Goal: Transaction & Acquisition: Obtain resource

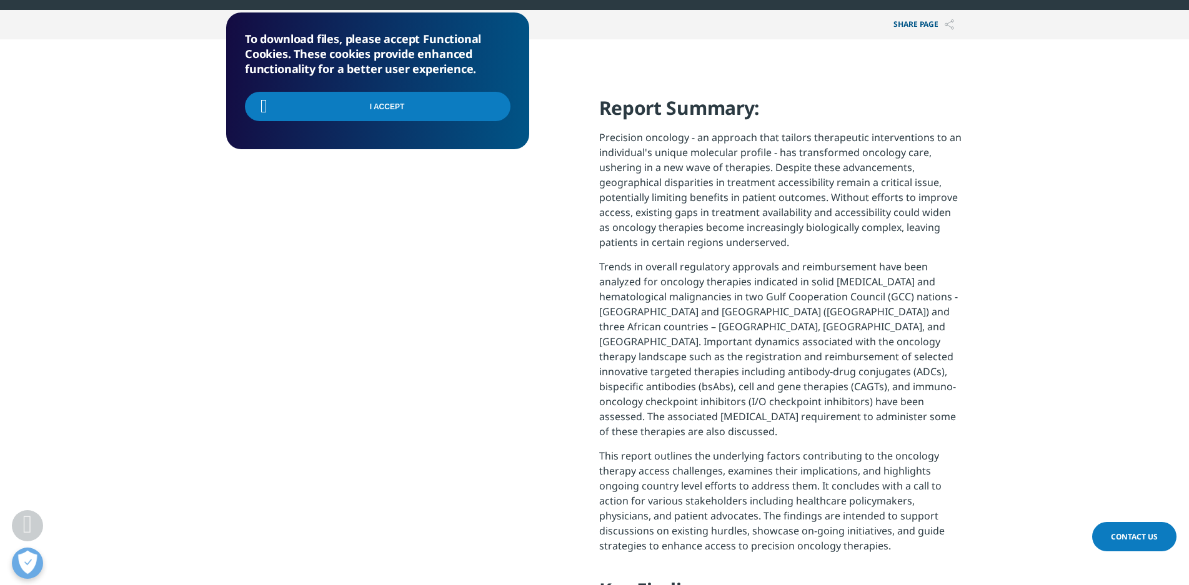
scroll to position [612, 0]
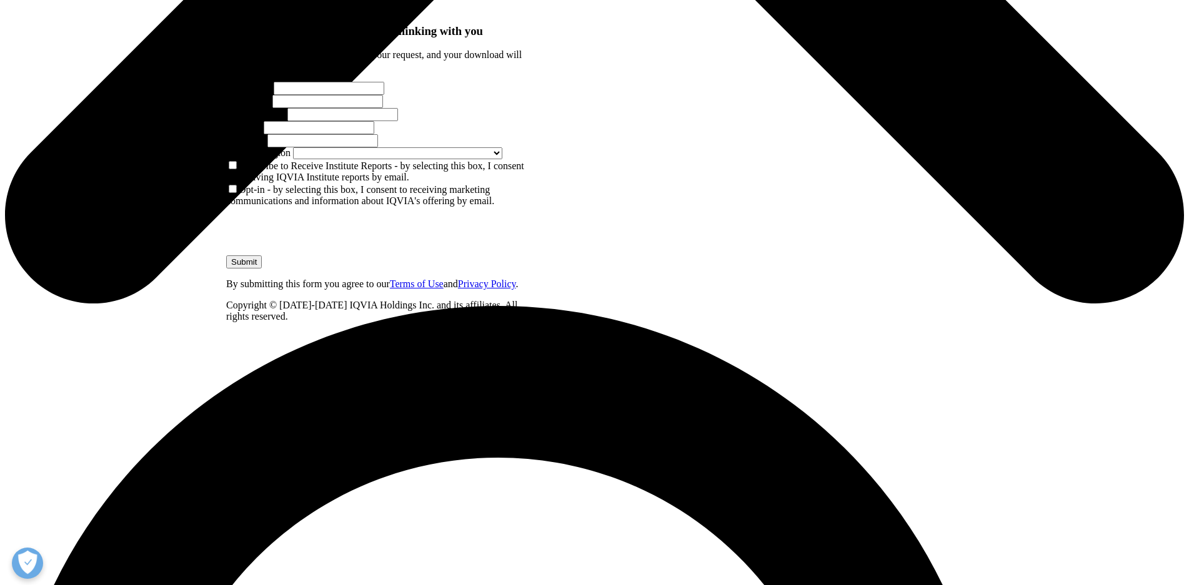
scroll to position [880, 0]
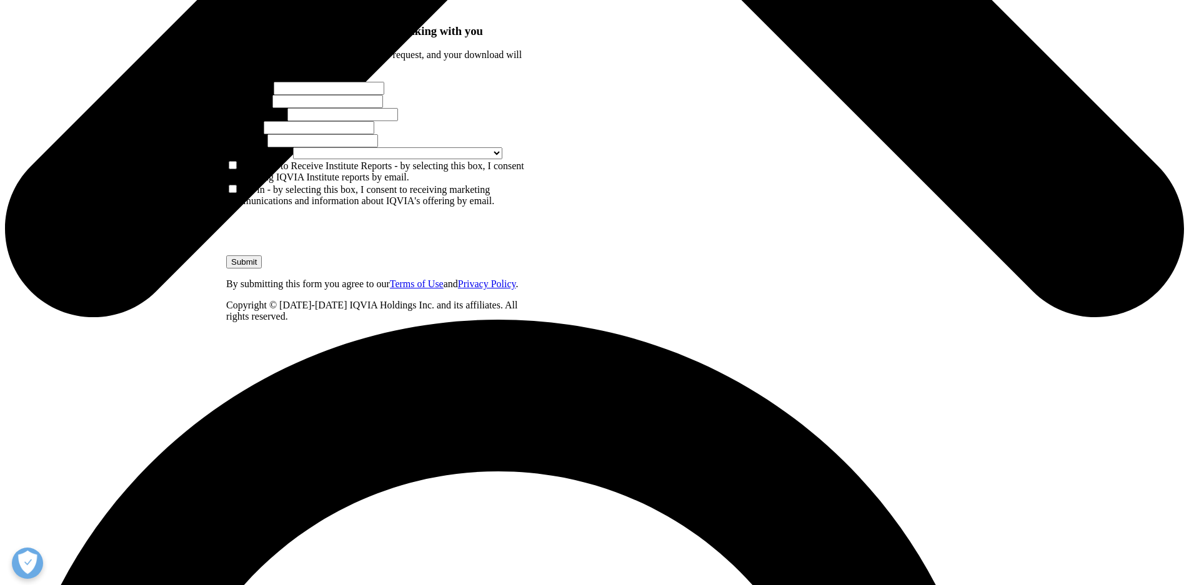
click at [331, 95] on input "First Name" at bounding box center [329, 88] width 111 height 13
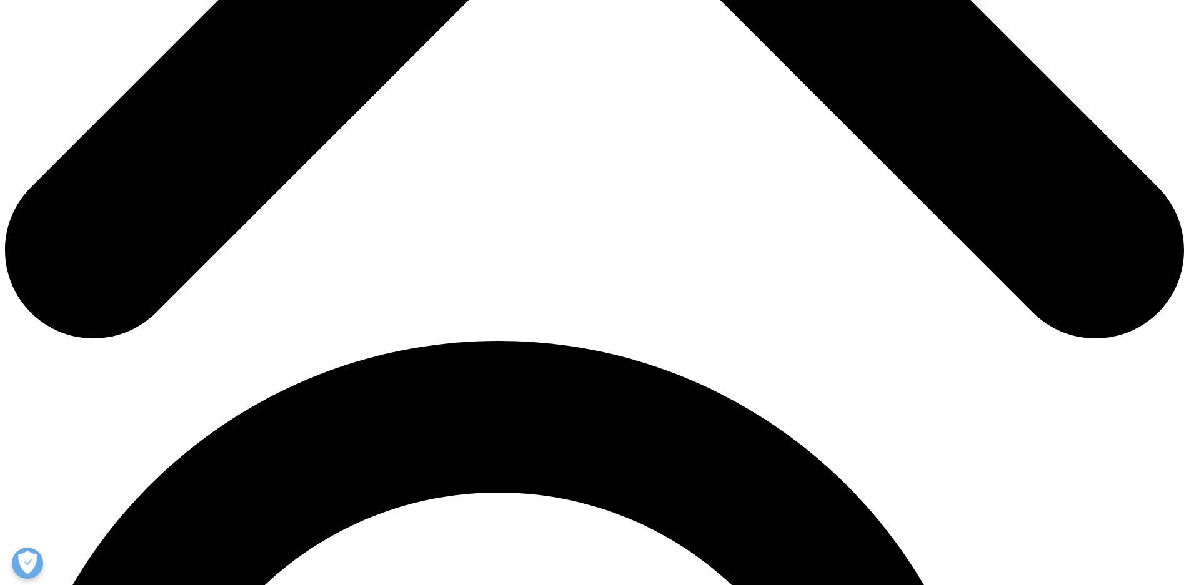
scroll to position [602, 303]
type input "Leon"
type input "Zhan"
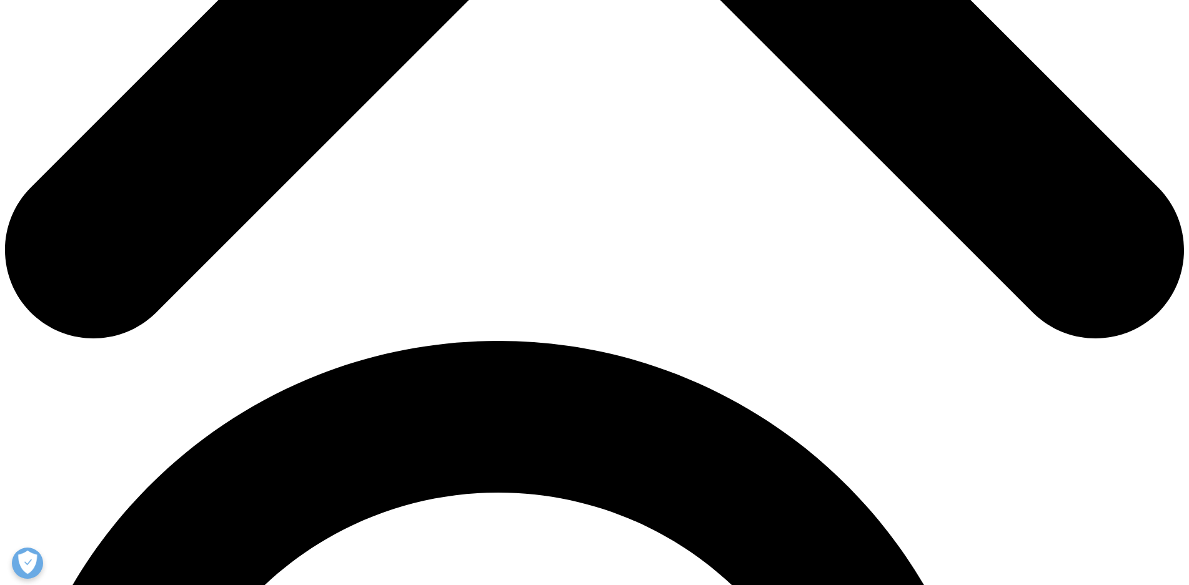
type input "Leon.Zhan@cm-biopha.com"
drag, startPoint x: 448, startPoint y: 202, endPoint x: 451, endPoint y: 193, distance: 9.3
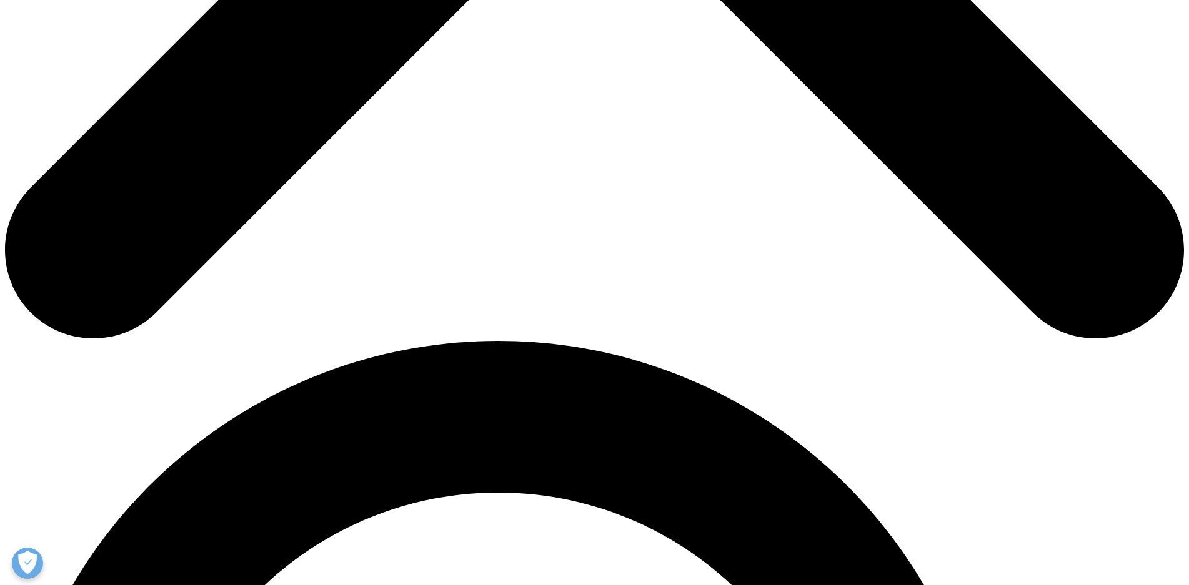
scroll to position [0, 0]
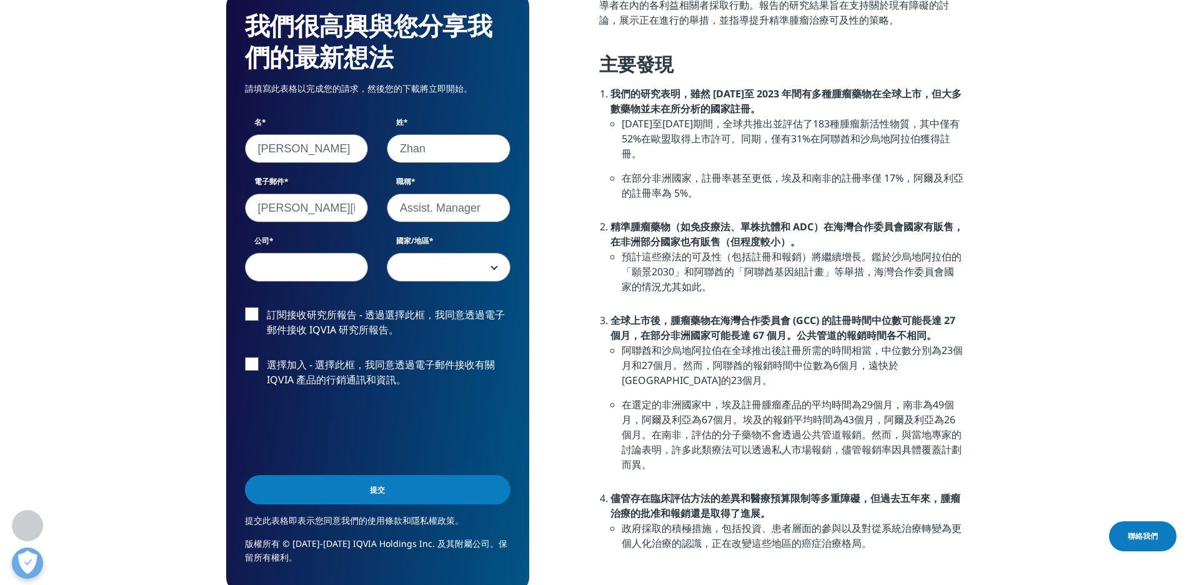
type input "Assist. Manager"
click at [272, 274] on input "公司" at bounding box center [307, 267] width 124 height 29
type input "CHUNG MEI BIOPHARMA"
click at [412, 262] on span at bounding box center [448, 268] width 122 height 29
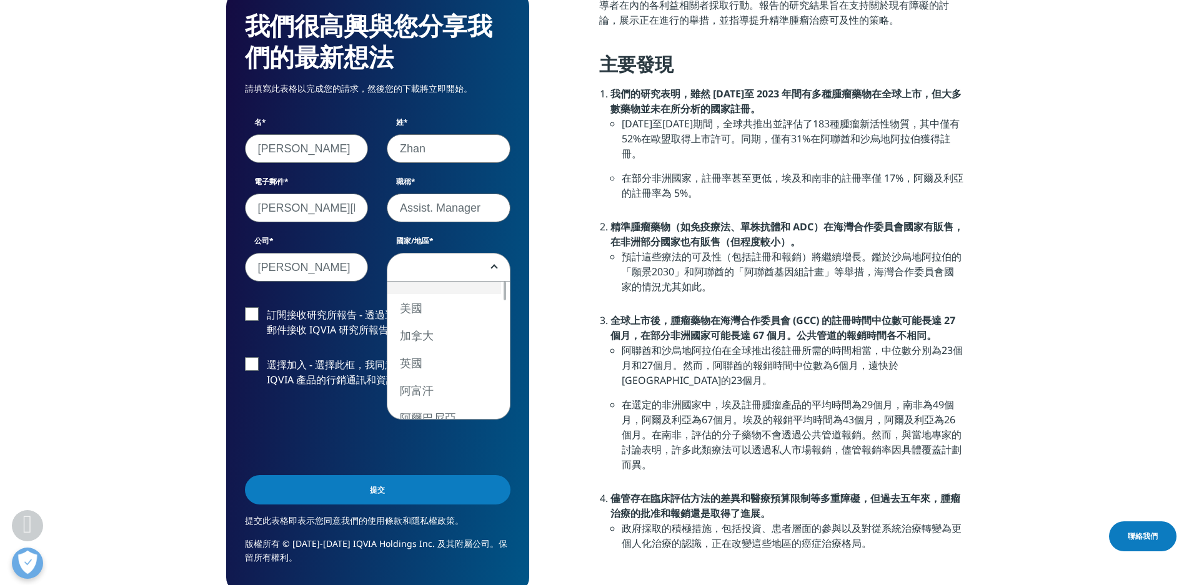
scroll to position [0, 0]
select select "Taiwan"
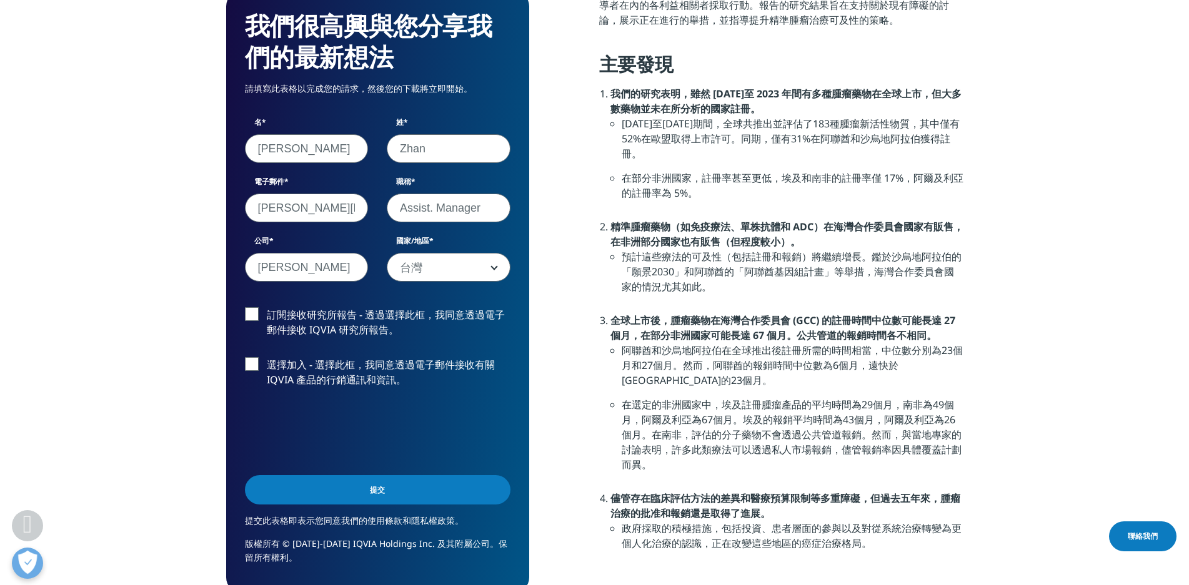
click at [253, 311] on label "訂閱接收研究所報告 - 透過選擇此框，我同意透過電子郵件接收 IQVIA 研究所報告。" at bounding box center [378, 325] width 266 height 37
click at [267, 307] on input "訂閱接收研究所報告 - 透過選擇此框，我同意透過電子郵件接收 IQVIA 研究所報告。" at bounding box center [267, 307] width 0 height 0
click at [383, 495] on input "提交" at bounding box center [378, 489] width 266 height 29
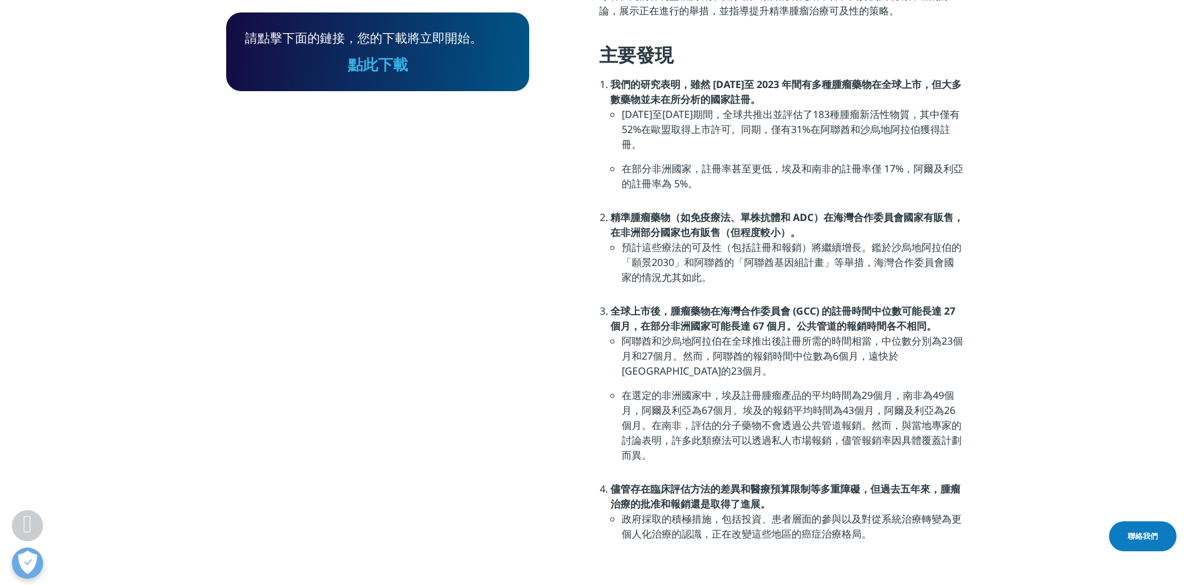
scroll to position [79, 303]
click at [1072, 123] on section "請點擊下面的鏈接，您的下載將立即開始。 點此下載 報告摘要： 精準腫瘤學——一種根據個人獨特分子特徵定制治療幹預的方法——已經徹底改變了腫瘤治療，引領了新一輪…" at bounding box center [594, 158] width 1189 height 979
click at [375, 69] on font "點此下載" at bounding box center [378, 64] width 60 height 21
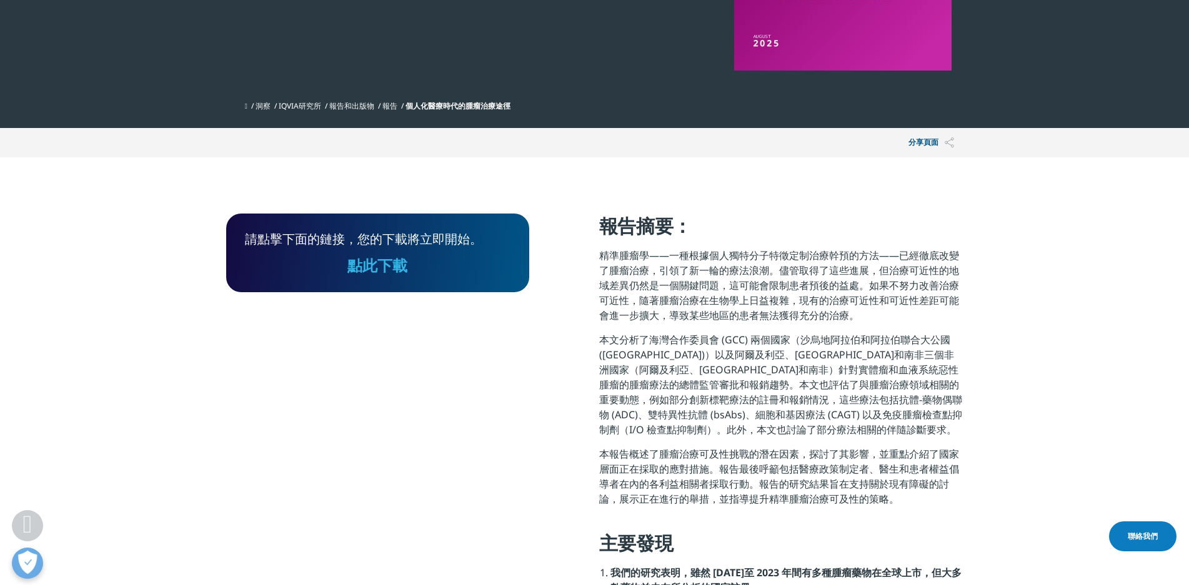
scroll to position [472, 0]
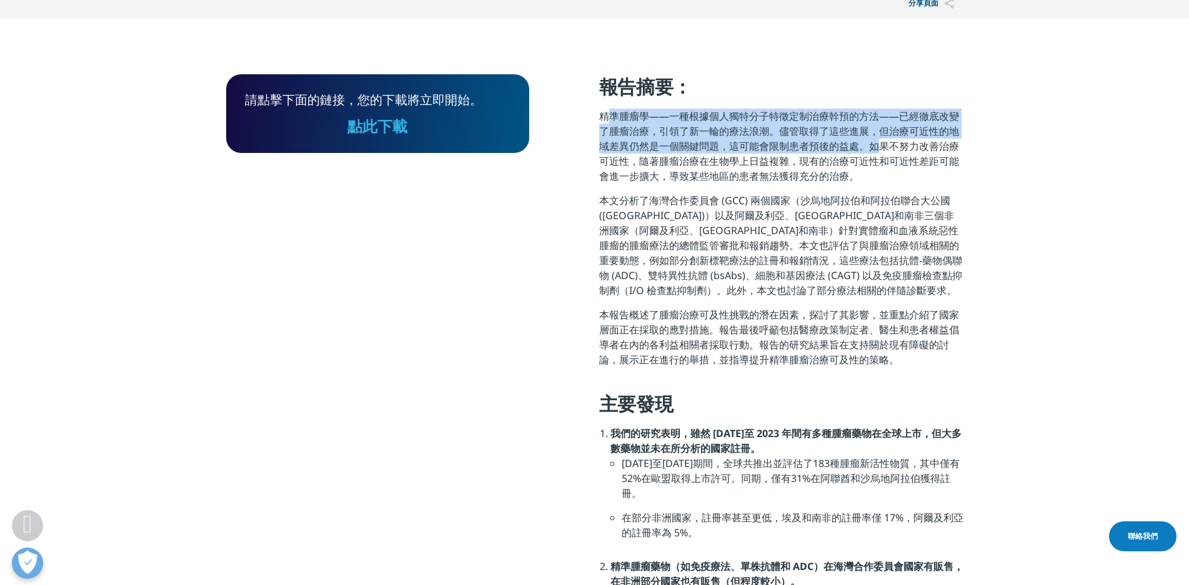
drag, startPoint x: 600, startPoint y: 116, endPoint x: 868, endPoint y: 146, distance: 269.6
click at [868, 146] on font "精準腫瘤學——一種根據個人獨特分子特徵定制治療幹預的方法——已經徹底改變了腫瘤治療，引領了新一輪的療法浪潮。儘管取得了這些進展，但治療可近性的地域差異仍然是一…" at bounding box center [779, 146] width 360 height 74
copy font "精準腫瘤學——一種根據個人獨特分子特徵定制治療幹預的方法——已經徹底改變了腫瘤治療，引領了新一輪的療法浪潮。儘管取得了這些進展，但治療可近性的地域差異仍然是一…"
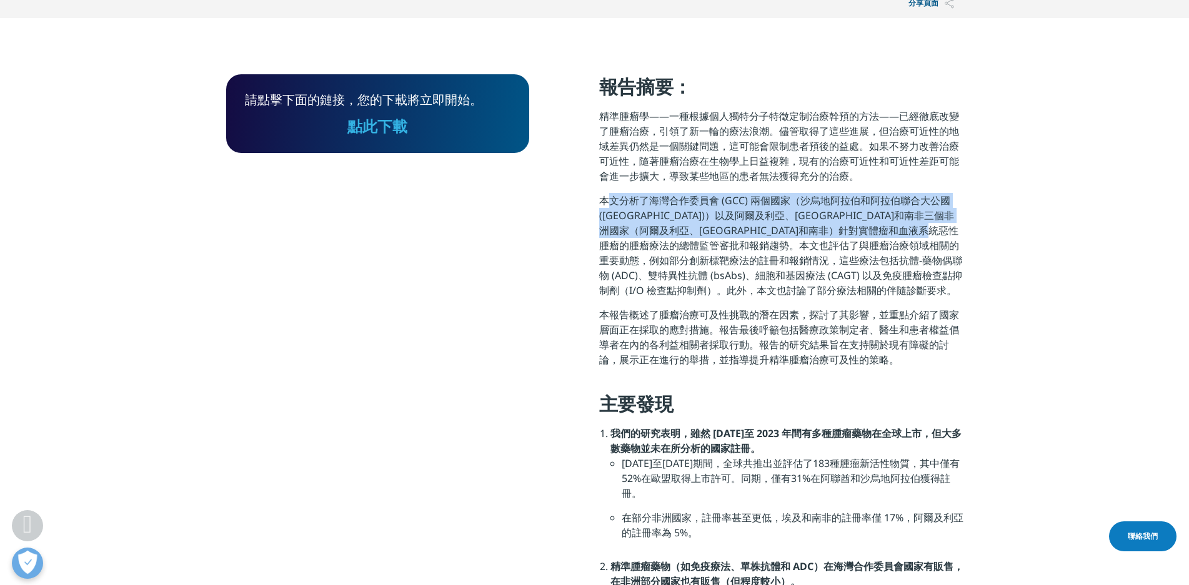
drag, startPoint x: 599, startPoint y: 201, endPoint x: 758, endPoint y: 246, distance: 164.9
click at [758, 246] on font "本文分析了海灣合作委員會 (GCC) 兩個國家（沙烏地阿拉伯和阿拉伯聯合大公國 (UAE)）以及阿爾及利亞、埃及和南非三個非洲國家（阿爾及利亞、埃及和南非）針…" at bounding box center [780, 246] width 363 height 104
copy font "本文分析了海灣合作委員會 (GCC) 兩個國家（沙烏地阿拉伯和阿拉伯聯合大公國 (UAE)）以及阿爾及利亞、埃及和南非三個非洲國家（阿爾及利亞、埃及和南非）針…"
click at [654, 304] on p "本文分析了海灣合作委員會 (GCC) 兩個國家（沙烏地阿拉伯和阿拉伯聯合大公國 (UAE)）以及阿爾及利亞、埃及和南非三個非洲國家（阿爾及利亞、埃及和南非）針…" at bounding box center [781, 250] width 364 height 114
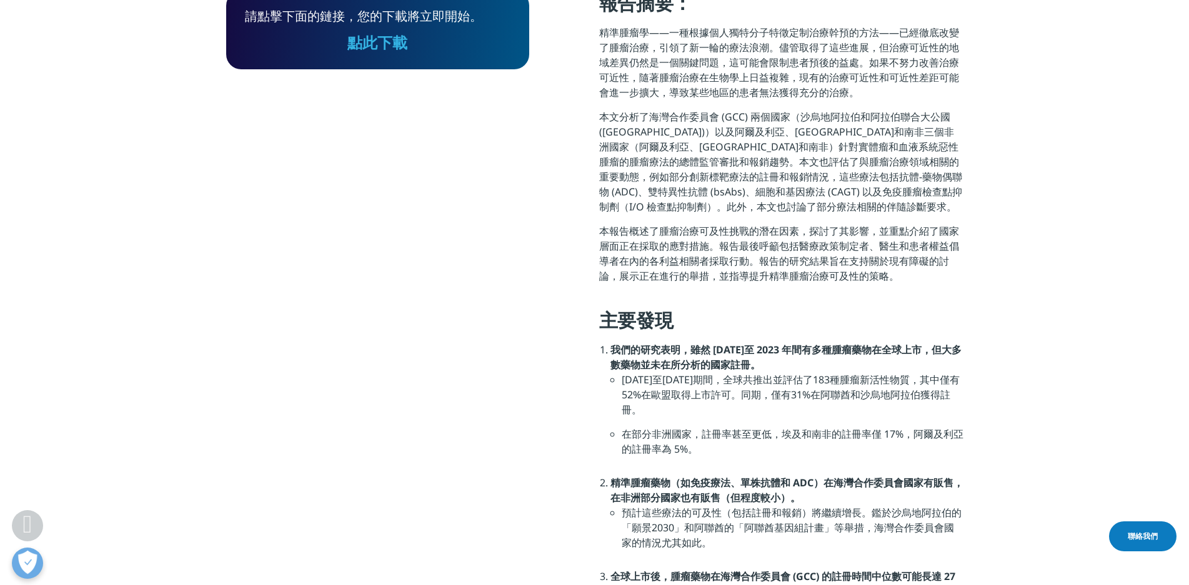
scroll to position [597, 0]
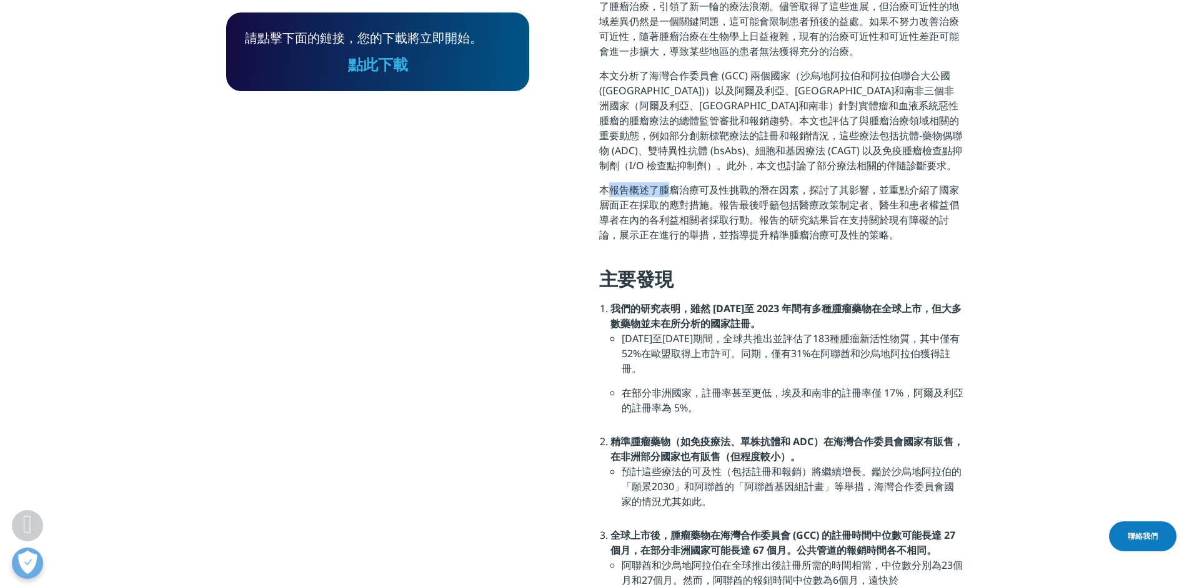
drag, startPoint x: 600, startPoint y: 188, endPoint x: 660, endPoint y: 188, distance: 59.4
click at [660, 188] on font "本報告概述了腫瘤治療可及性挑戰的潛在因素，探討了其影響，並重點介紹了國家層面正在採取的應對措施。報告最後呼籲包括醫療政策制定者、醫生和患者權益倡導者在內的各利…" at bounding box center [779, 212] width 360 height 59
drag, startPoint x: 911, startPoint y: 151, endPoint x: 730, endPoint y: 172, distance: 182.4
click at [730, 172] on p "本文分析了海灣合作委員會 (GCC) 兩個國家（沙烏地阿拉伯和阿拉伯聯合大公國 (UAE)）以及阿爾及利亞、埃及和南非三個非洲國家（阿爾及利亞、埃及和南非）針…" at bounding box center [781, 125] width 364 height 114
copy font "也討論了部分療法相關的伴隨診斷要求。"
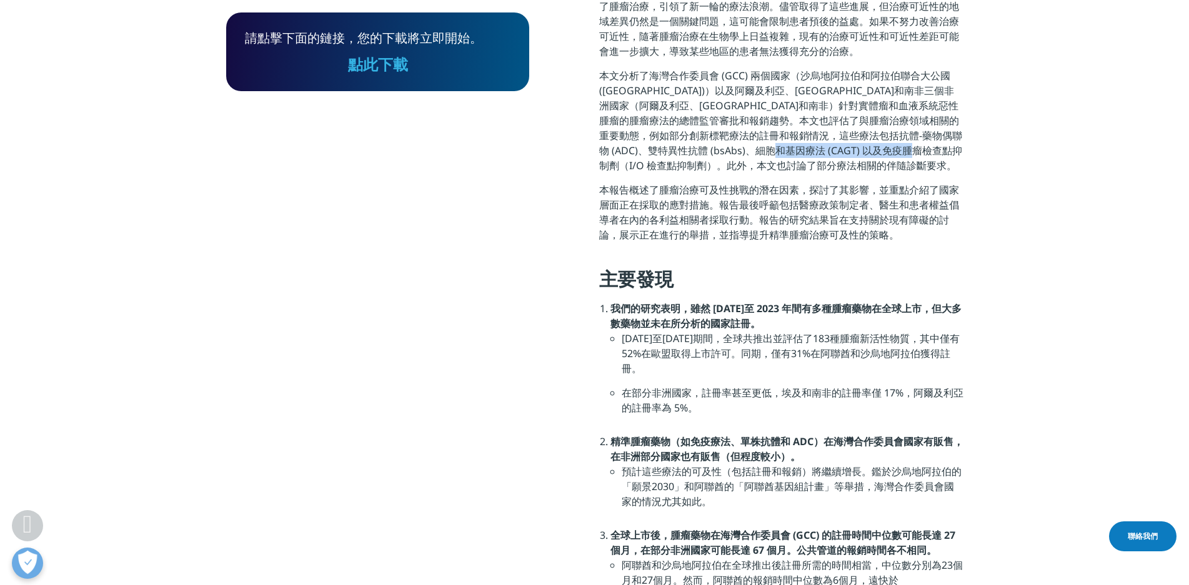
click at [637, 189] on font "本報告概述了腫瘤治療可及性挑戰的潛在因素，探討了其影響，並重點介紹了國家層面正在採取的應對措施。報告最後呼籲包括醫療政策制定者、醫生和患者權益倡導者在內的各利…" at bounding box center [779, 212] width 360 height 59
drag, startPoint x: 630, startPoint y: 188, endPoint x: 928, endPoint y: 236, distance: 301.8
click at [928, 236] on p "本報告概述了腫瘤治療可及性挑戰的潛在因素，探討了其影響，並重點介紹了國家層面正在採取的應對措施。報告最後呼籲包括醫療政策制定者、醫生和患者權益倡導者在內的各利…" at bounding box center [781, 216] width 364 height 69
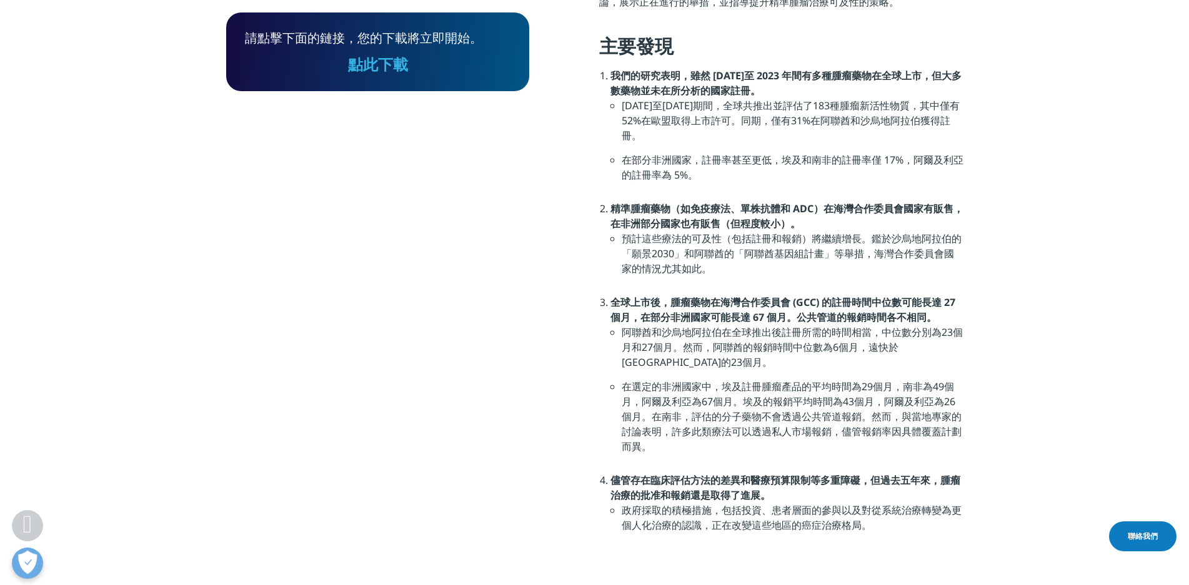
scroll to position [847, 0]
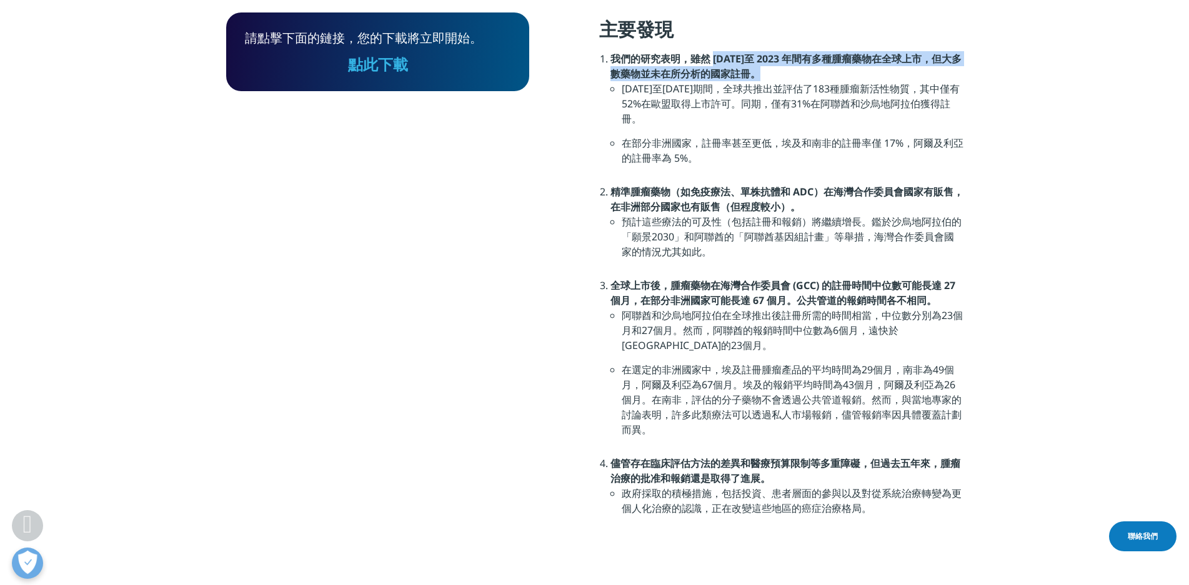
drag, startPoint x: 713, startPoint y: 59, endPoint x: 771, endPoint y: 74, distance: 60.2
click at [771, 74] on li "我們的研究表明，雖然 2014 年至 2023 年間有多種腫瘤藥物在全球上市，但大多數藥物並未在所分析的國家註冊。 2014年至2023年期間，全球共推出並評…" at bounding box center [786, 117] width 353 height 133
copy font "2014 年至 2023 年間有多種腫瘤藥物在全球上市，但大多數藥物並未在所分析的國家註冊。"
click at [648, 252] on font "預計這些療法的可及性（包括註冊和報銷）將繼續增長。鑑於沙烏地阿拉伯的「願景2030」和阿聯酋的「阿聯酋基因組計畫」等舉措，海灣合作委員會國家的情況尤其如此。" at bounding box center [792, 237] width 340 height 44
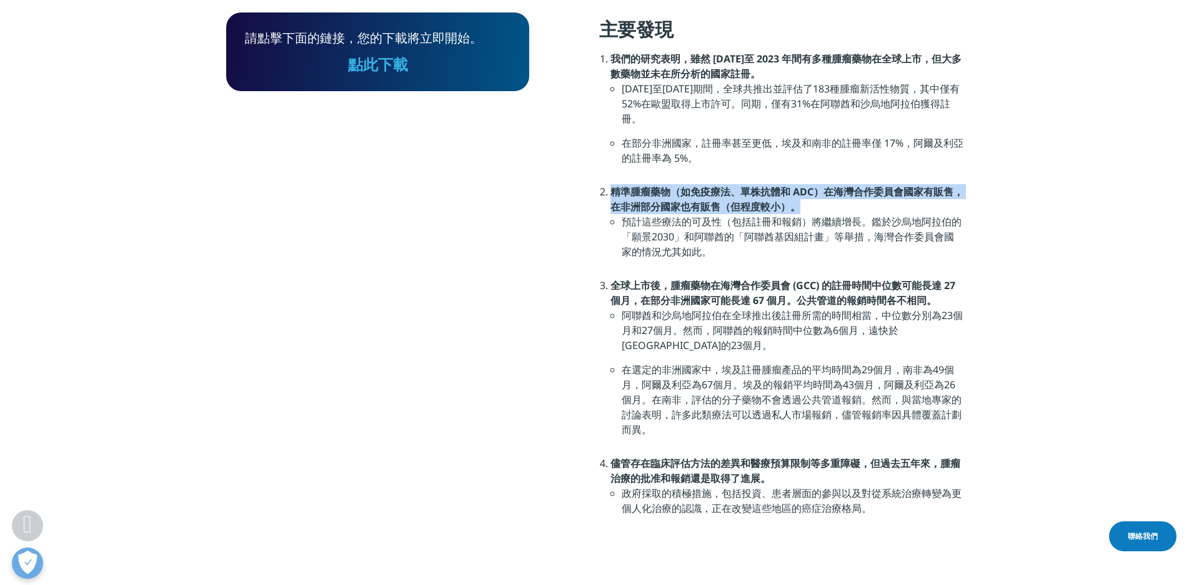
drag, startPoint x: 613, startPoint y: 191, endPoint x: 809, endPoint y: 205, distance: 196.7
click at [809, 205] on li "精準腫瘤藥物（如免疫療法、單株抗體和 ADC）在海灣合作委員會國家有販售，在非洲部分國家也有販售（但程度較小）。 預計這些療法的可及性（包括註冊和報銷）將繼續…" at bounding box center [786, 231] width 353 height 94
copy font "精準腫瘤藥物（如免疫療法、單株抗體和 ADC）在海灣合作委員會國家有販售，在非洲部分國家也有販售（但程度較小）。"
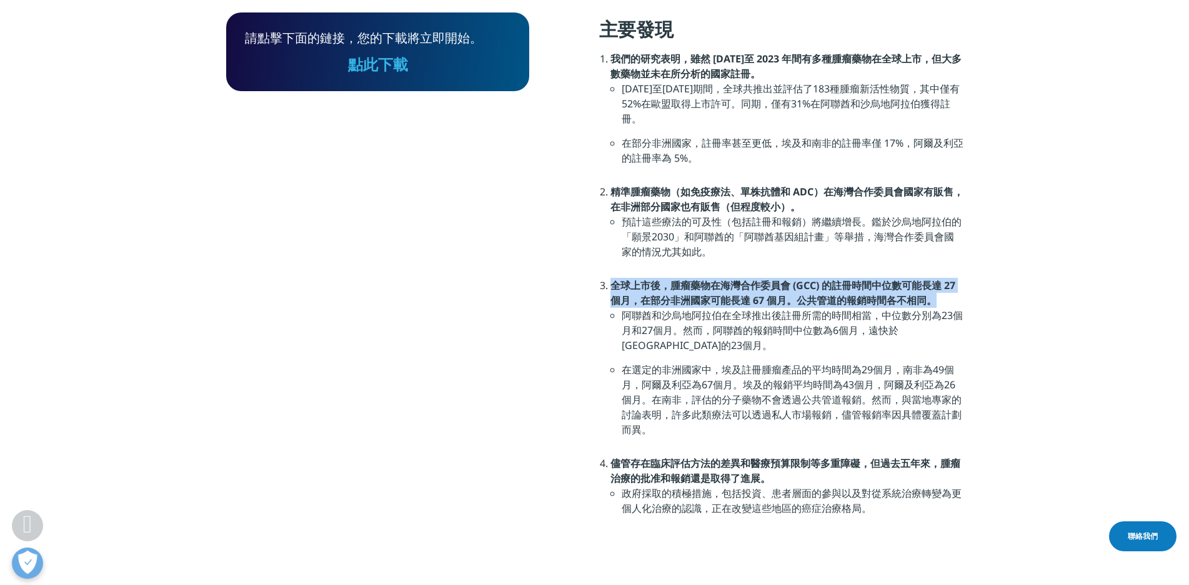
drag, startPoint x: 614, startPoint y: 288, endPoint x: 942, endPoint y: 295, distance: 328.1
click at [942, 295] on li "全球上市後，腫瘤藥物在海灣合作委員會 (GCC) 的註冊時間中位數可能長達 27 個月，在部分非洲國家可能長達 67 個月。公共管道的報銷時間各不相同。 阿聯…" at bounding box center [786, 367] width 353 height 178
copy font "全球上市後，腫瘤藥物在海灣合作委員會 (GCC) 的註冊時間中位數可能長達 27 個月，在部分非洲國家可能長達 67 個月。公共管道的報銷時間各不相同。"
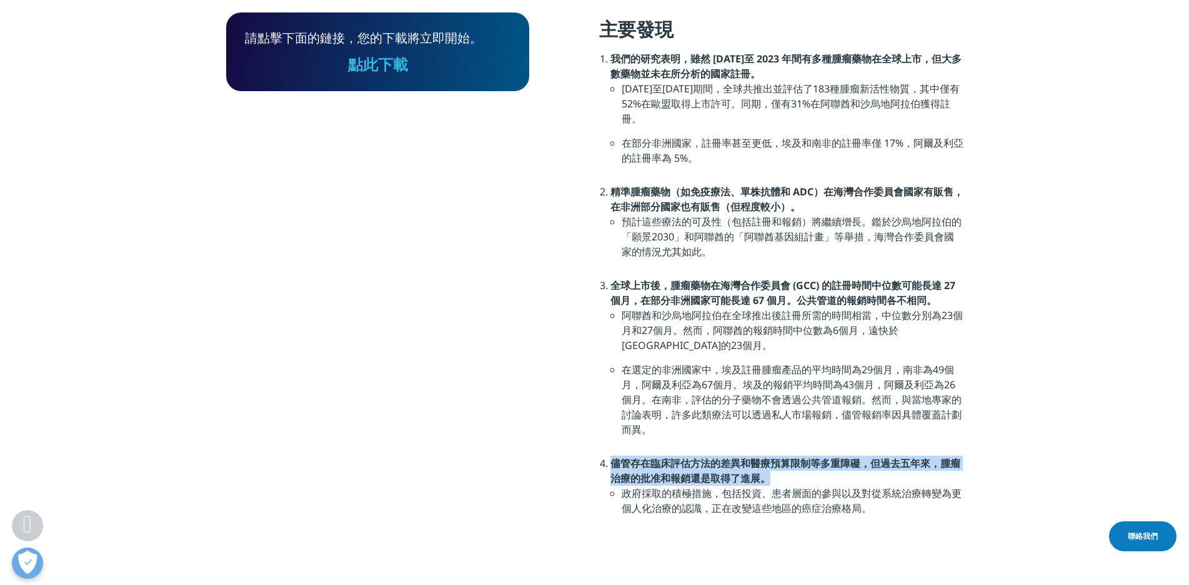
drag, startPoint x: 614, startPoint y: 462, endPoint x: 768, endPoint y: 475, distance: 154.9
click at [768, 475] on font "儘管存在臨床評估方法的差異和醫療預算限制等多重障礙，但過去五年來，腫瘤治療的批准和報銷還是取得了進展。" at bounding box center [785, 471] width 350 height 29
copy font "儘管存在臨床評估方法的差異和醫療預算限制等多重障礙，但過去五年來，腫瘤治療的批准和報銷還是取得了進展。"
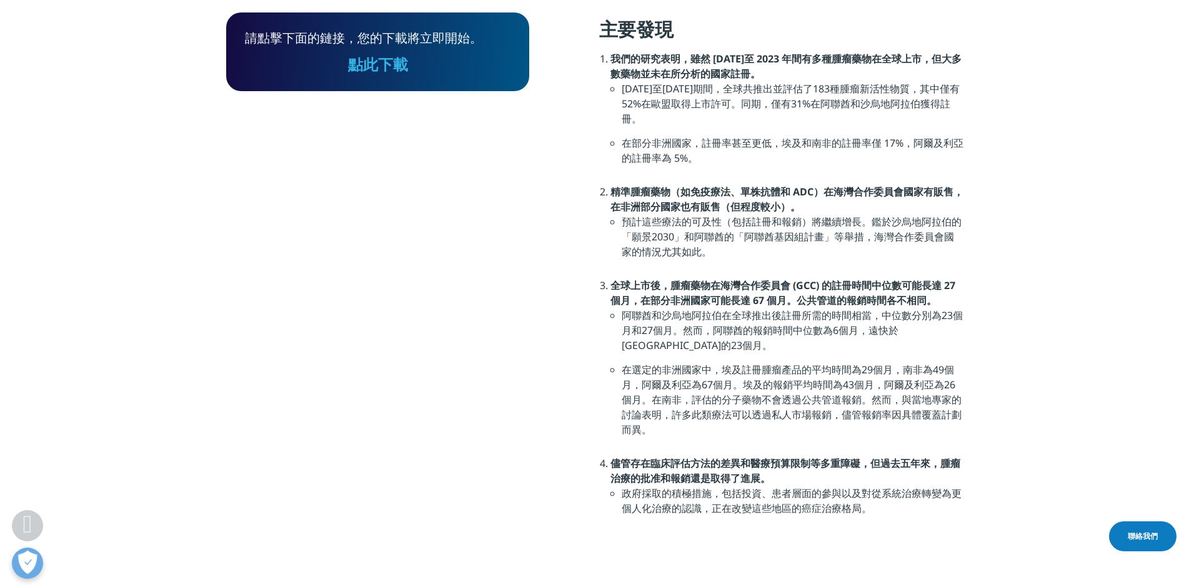
click at [824, 492] on font "政府採取的積極措施，包括投資、患者層面的參與以及對從系統治療轉變為更個人化治療的認識，正在改變這些地區的癌症治療格局。" at bounding box center [792, 501] width 340 height 29
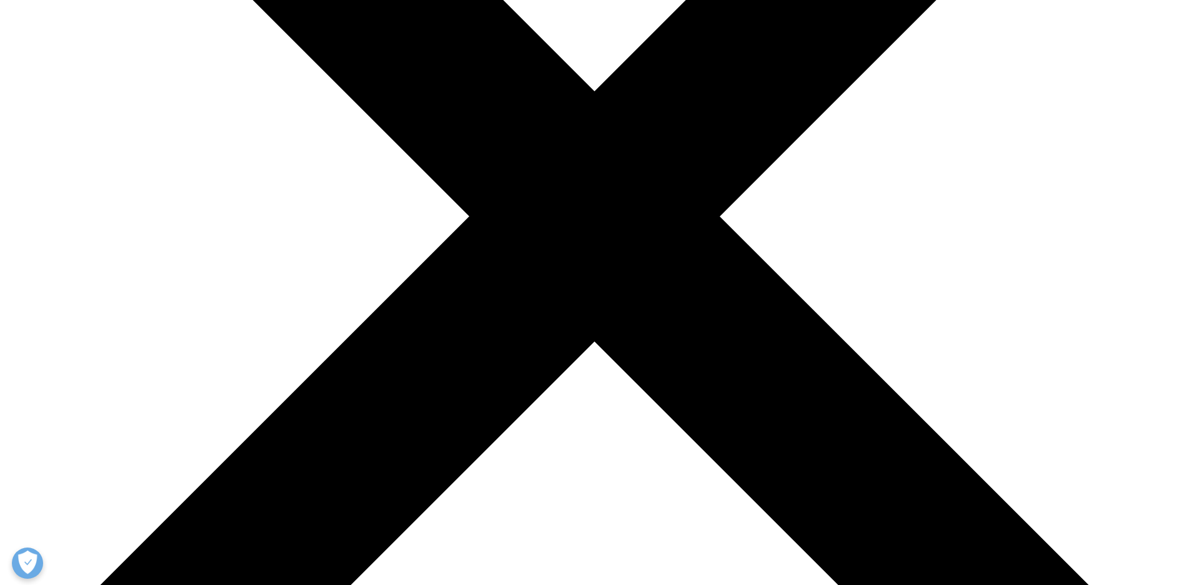
drag, startPoint x: 599, startPoint y: 262, endPoint x: 690, endPoint y: 259, distance: 90.6
copy p "Precision oncology"
drag, startPoint x: 600, startPoint y: 312, endPoint x: 711, endPoint y: 313, distance: 110.6
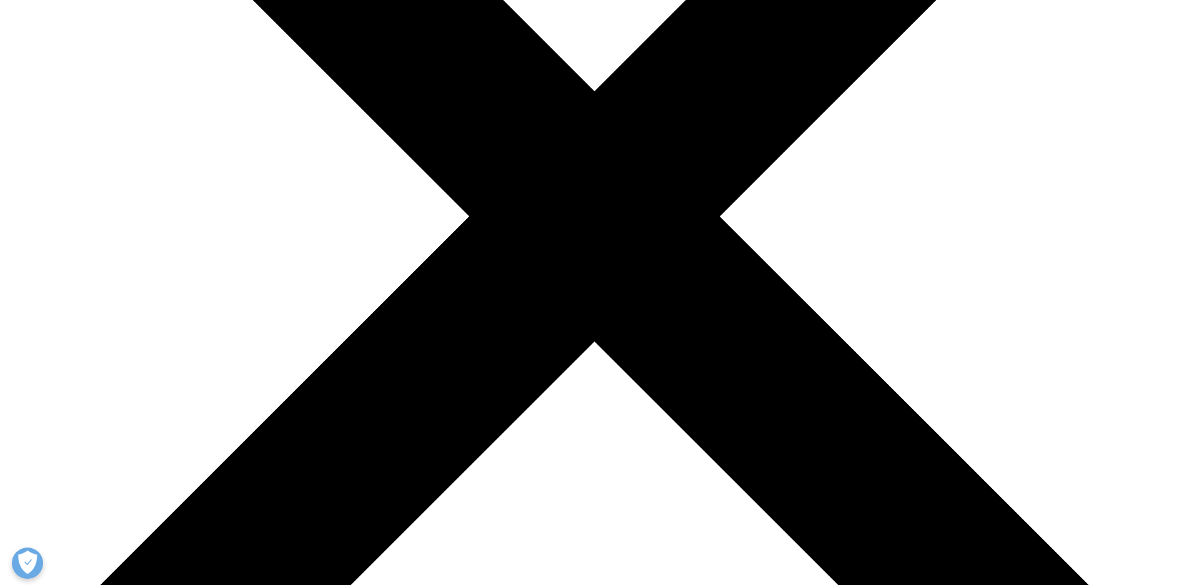
copy p "geographical disparities"
drag, startPoint x: 779, startPoint y: 292, endPoint x: 835, endPoint y: 321, distance: 63.1
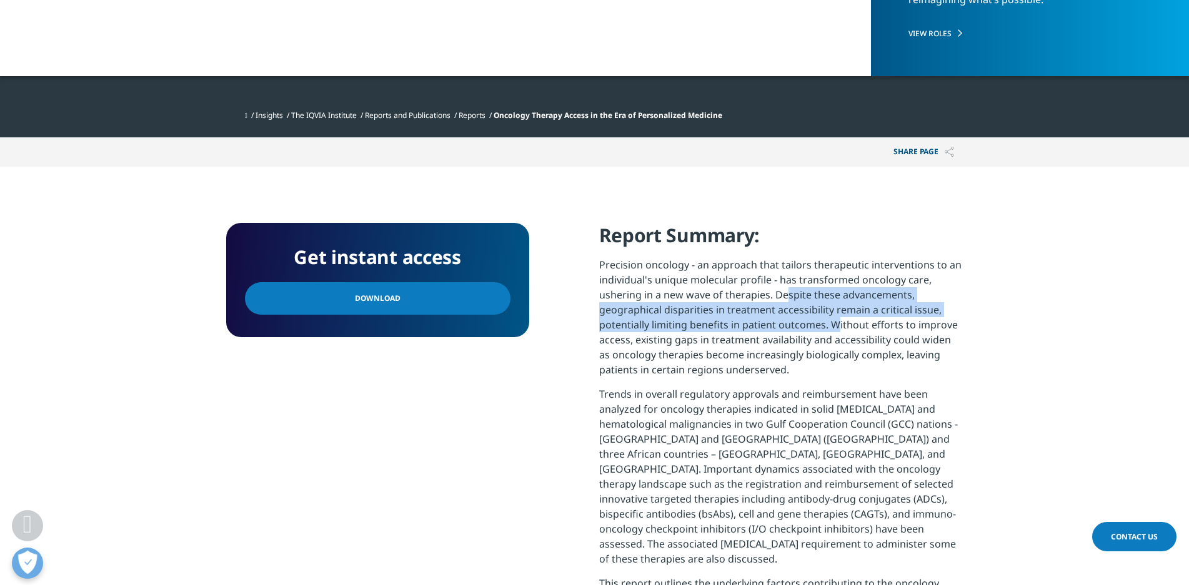
copy p "espite these advancements, geographical disparities in treatment accessibility …"
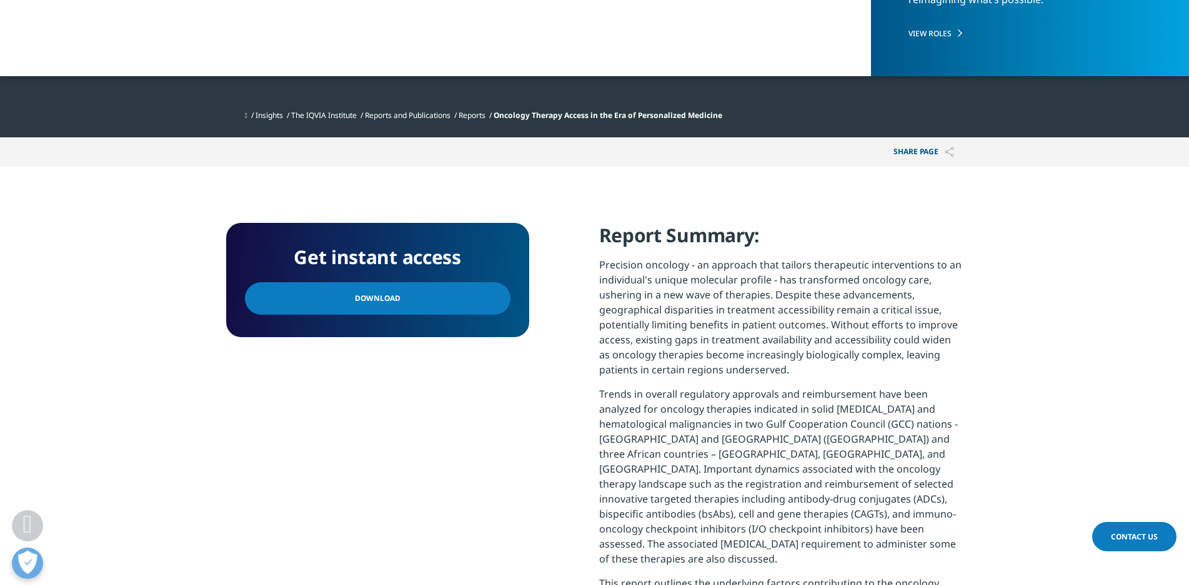
click at [782, 372] on p "Precision oncology - an approach that tailors therapeutic interventions to an i…" at bounding box center [781, 321] width 364 height 129
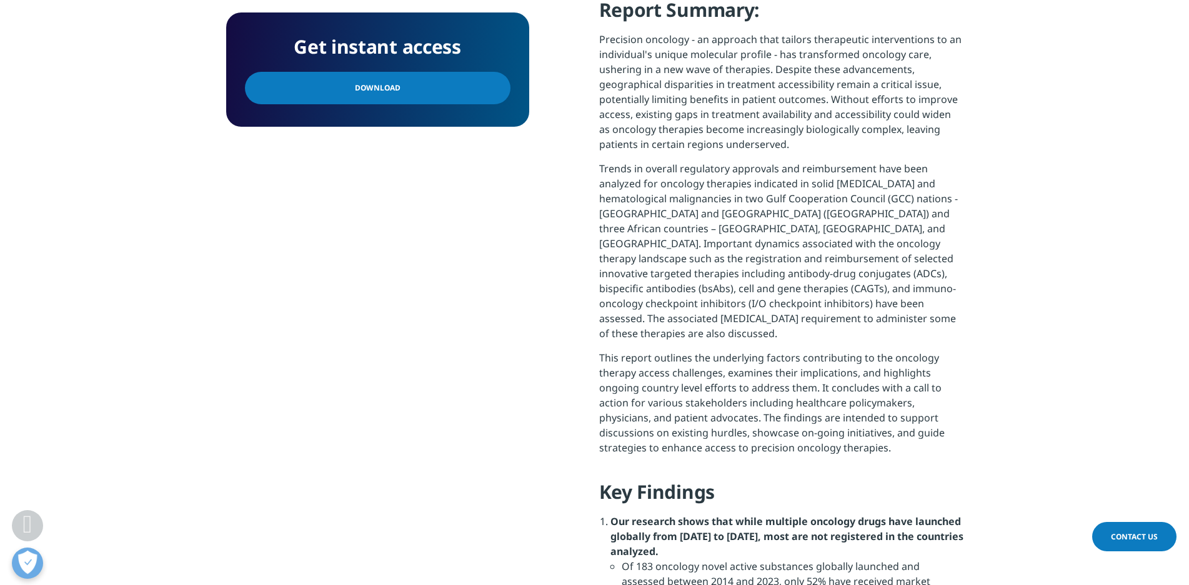
scroll to position [620, 0]
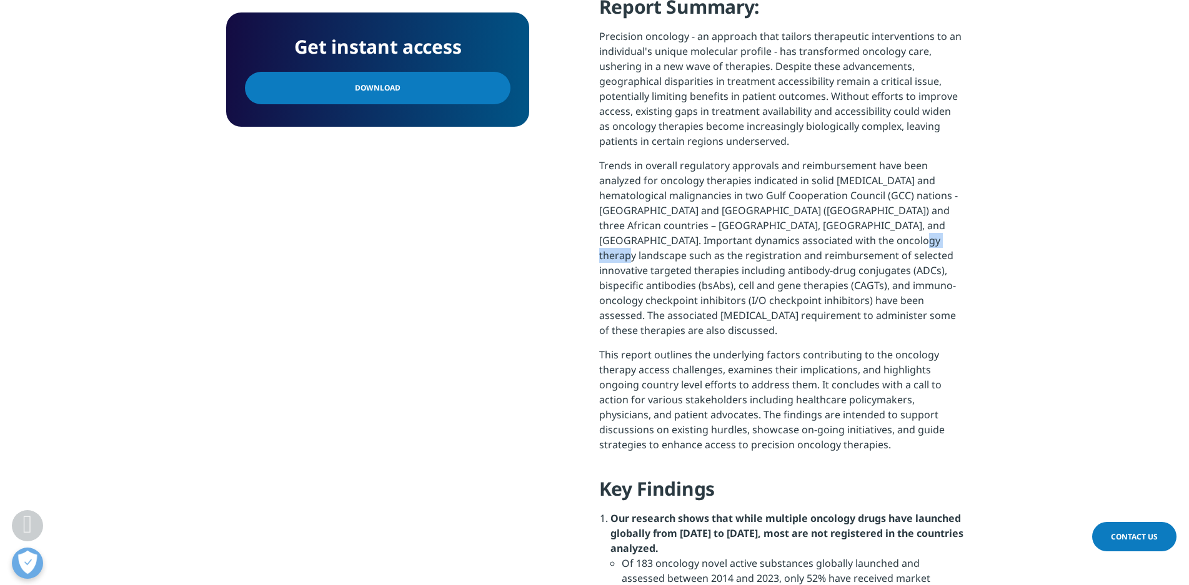
drag, startPoint x: 783, startPoint y: 241, endPoint x: 837, endPoint y: 243, distance: 53.8
click at [837, 243] on p "Trends in overall regulatory approvals and reimbursement have been analyzed for…" at bounding box center [781, 252] width 364 height 189
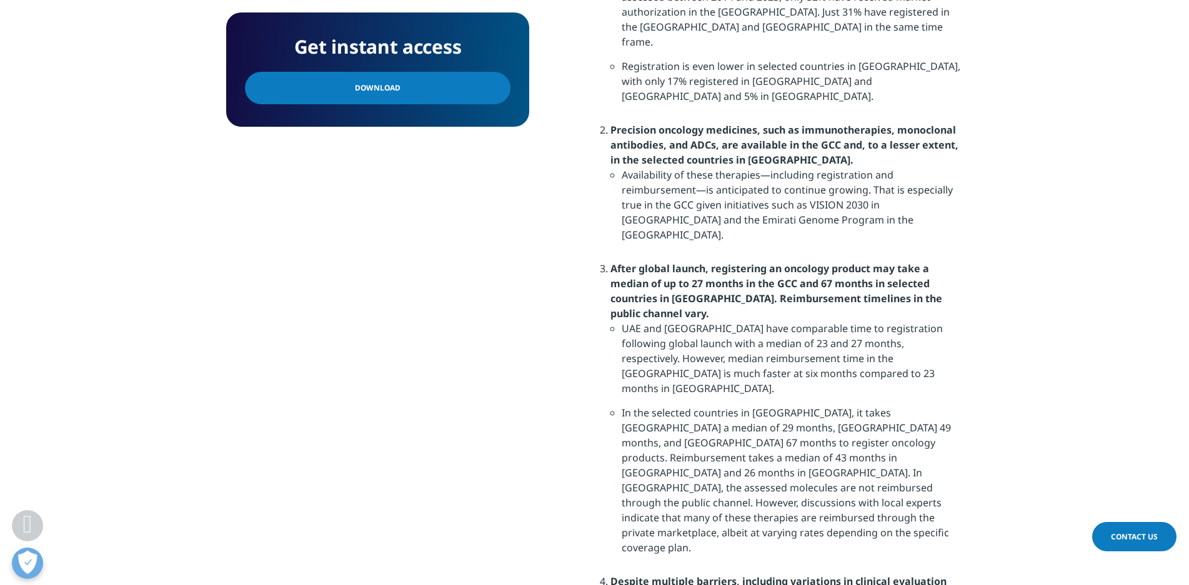
scroll to position [1203, 0]
drag, startPoint x: 707, startPoint y: 237, endPoint x: 789, endPoint y: 239, distance: 81.9
click at [789, 260] on strong "After global launch, registering an oncology product may take a median of up to…" at bounding box center [776, 289] width 332 height 59
copy strong "Reimbursement"
drag, startPoint x: 871, startPoint y: 237, endPoint x: 632, endPoint y: 248, distance: 239.6
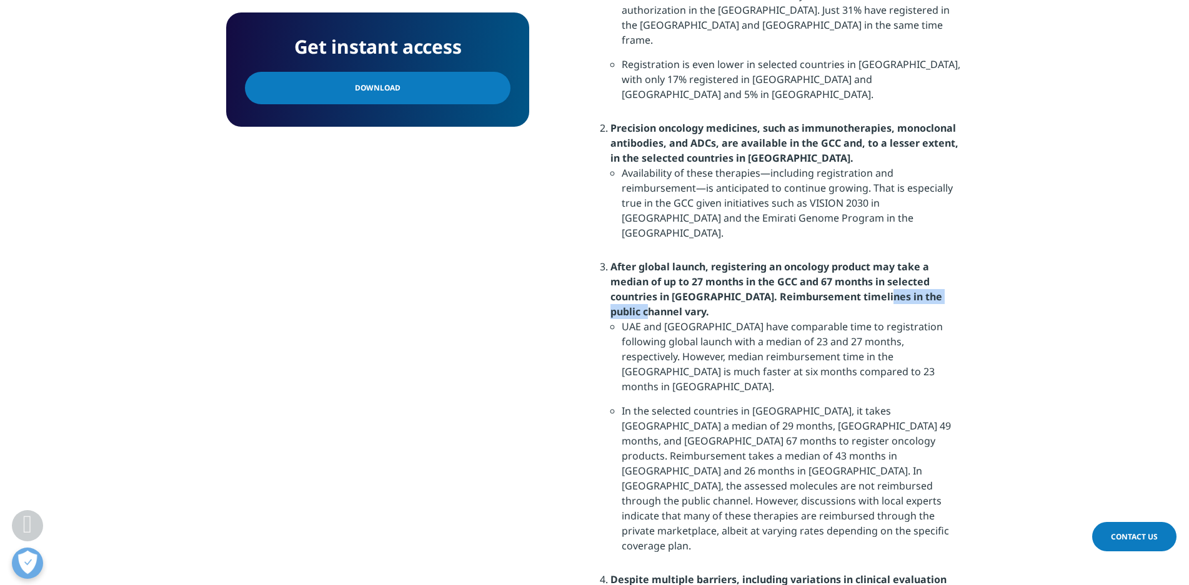
click at [632, 260] on strong "After global launch, registering an oncology product may take a median of up to…" at bounding box center [776, 289] width 332 height 59
